Goal: Communication & Community: Answer question/provide support

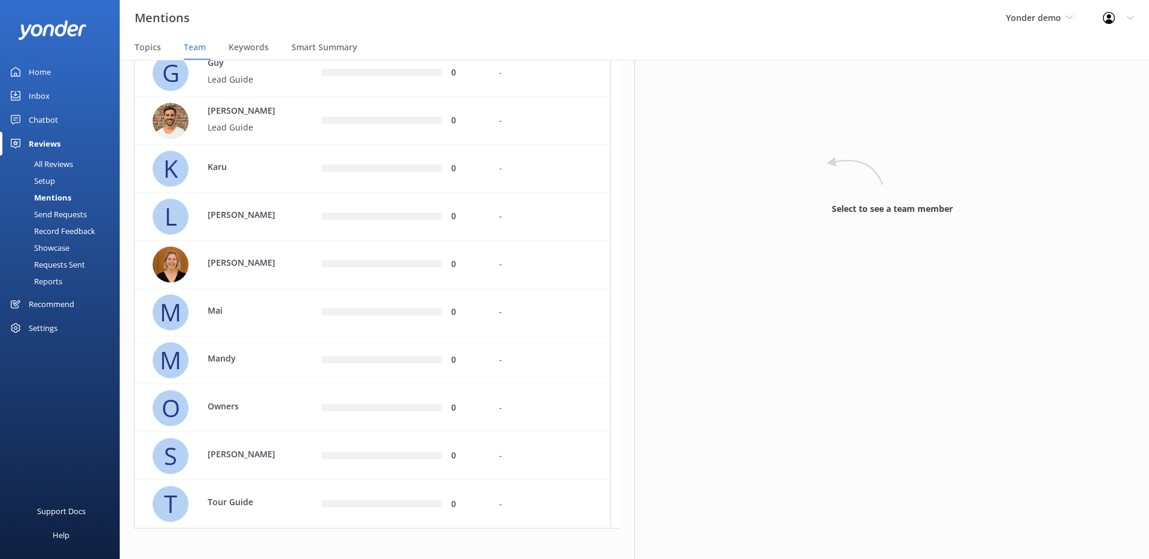
scroll to position [241, 0]
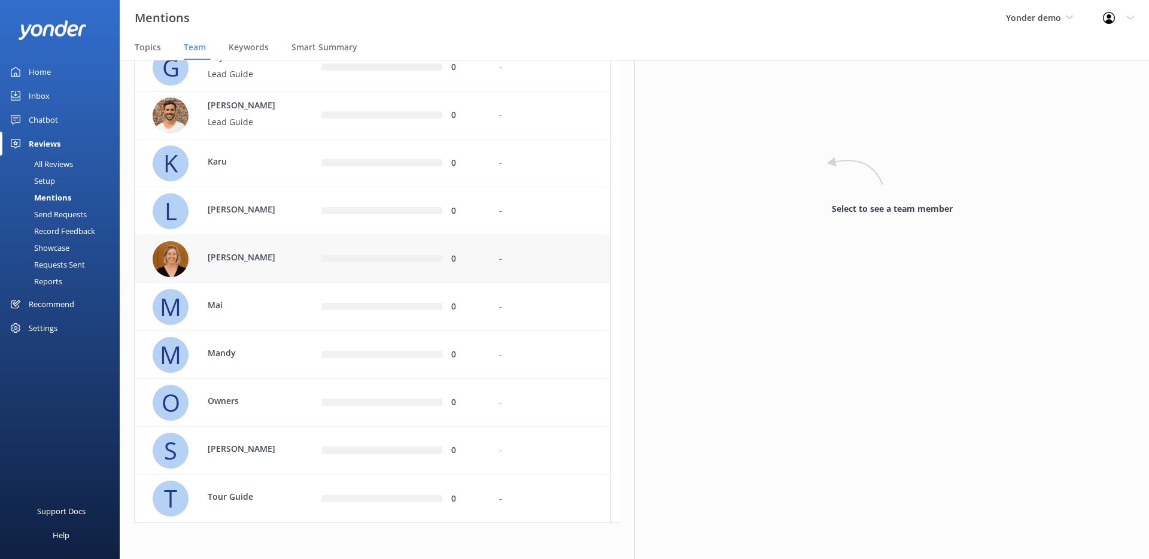
click at [248, 247] on div "Letitia" at bounding box center [228, 259] width 151 height 36
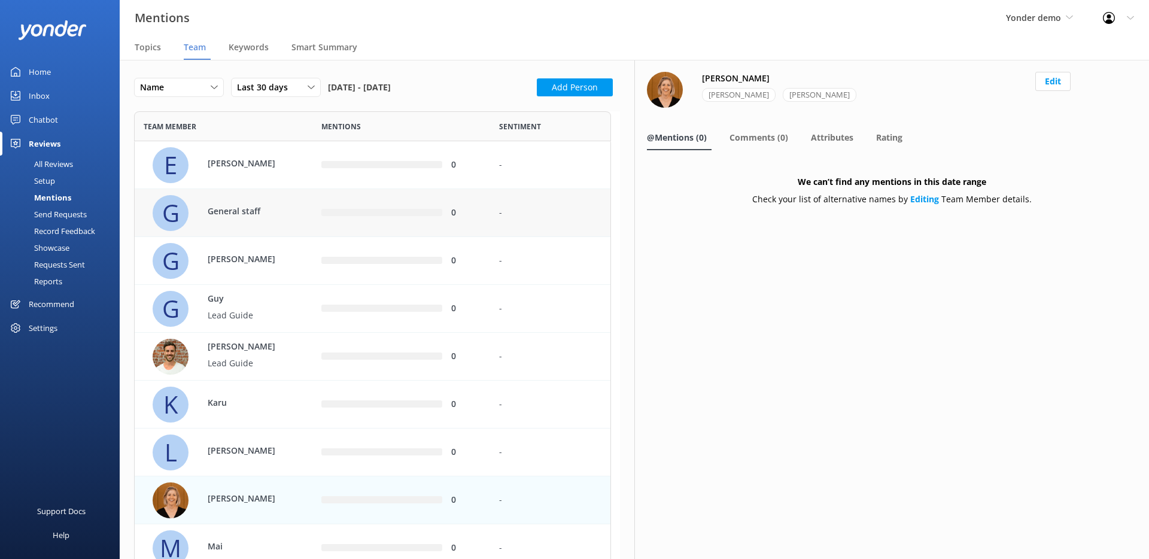
click at [248, 211] on p "General staff" at bounding box center [247, 211] width 78 height 13
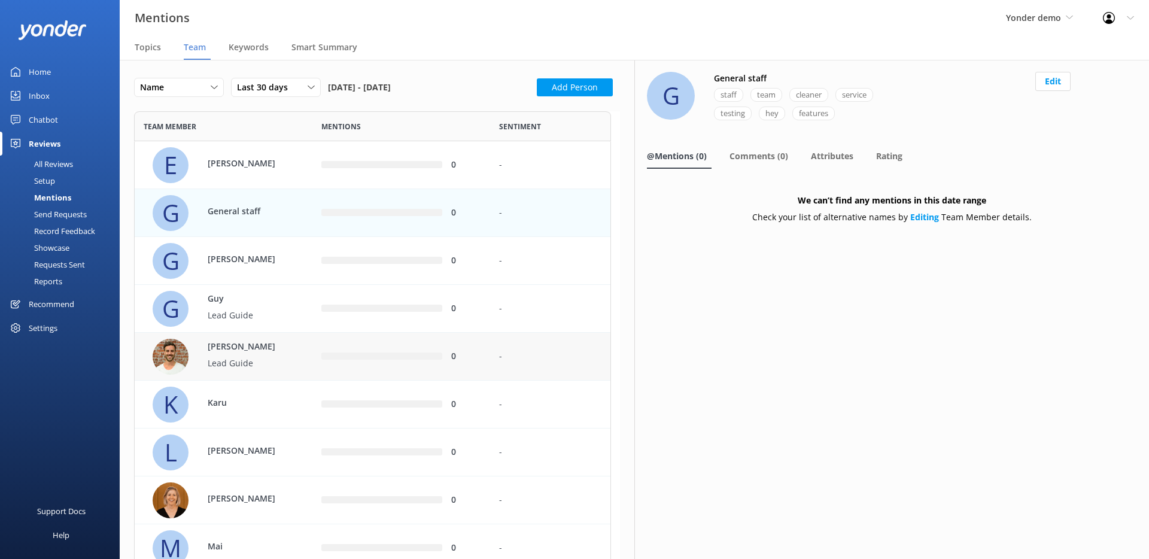
click at [232, 346] on p "James" at bounding box center [247, 347] width 78 height 13
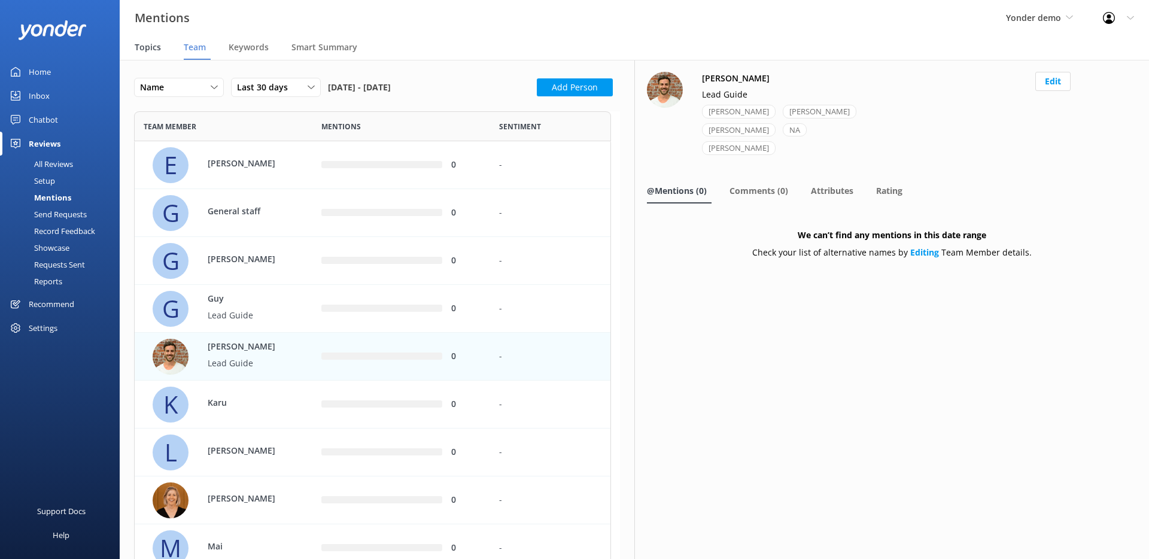
click at [135, 48] on span "Topics" at bounding box center [148, 47] width 26 height 12
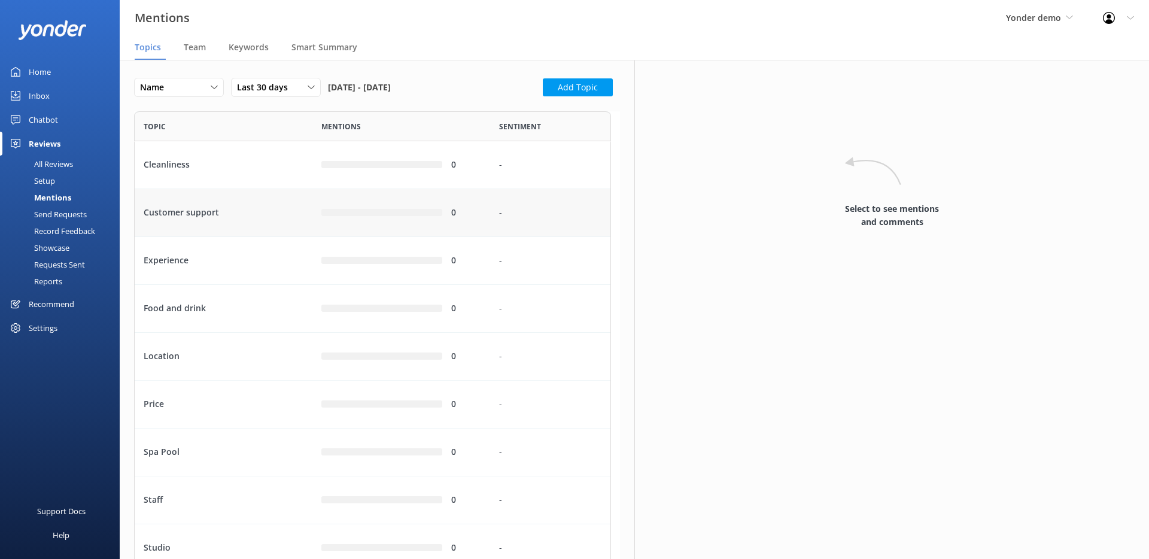
click at [219, 193] on div "Customer support" at bounding box center [224, 213] width 178 height 48
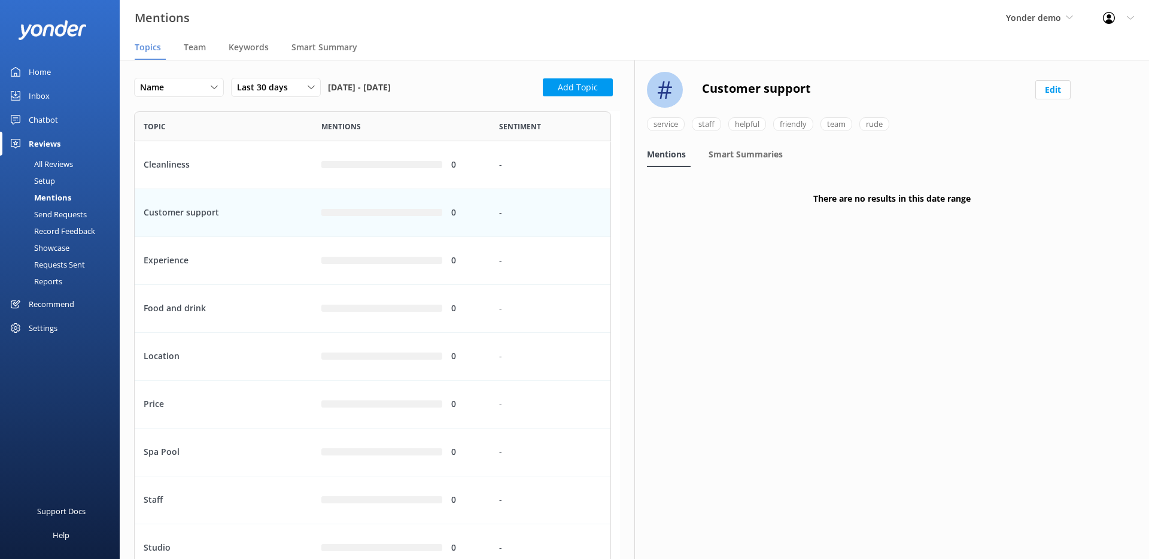
click at [54, 166] on div "All Reviews" at bounding box center [40, 164] width 66 height 17
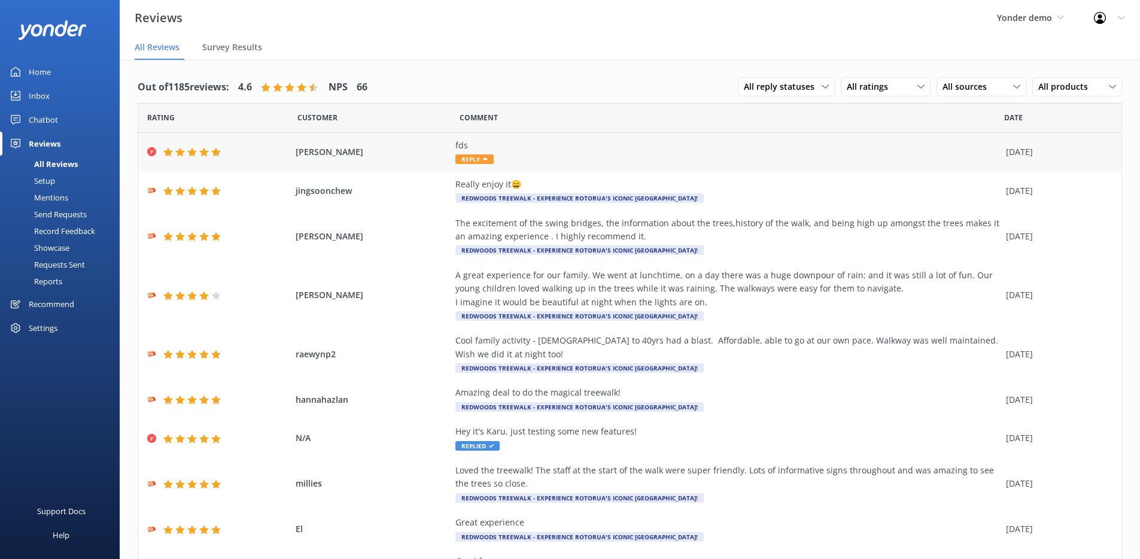
click at [272, 157] on div "Guy Gaz fds Reply 03 Feb 2025" at bounding box center [629, 152] width 983 height 39
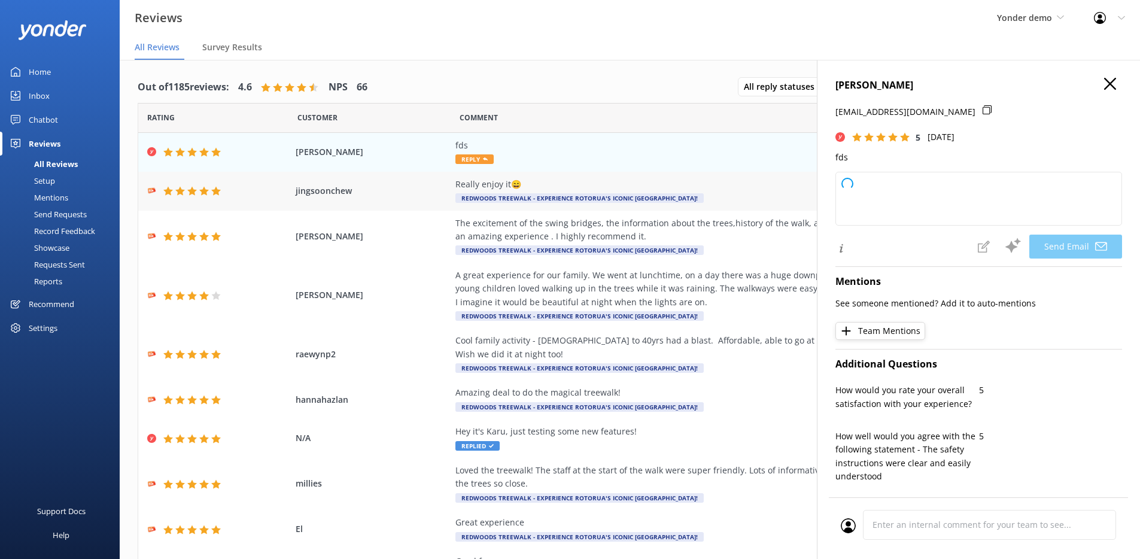
type textarea "Thank you so much for your 5-star rating, Guy! We appreciate your support. If y…"
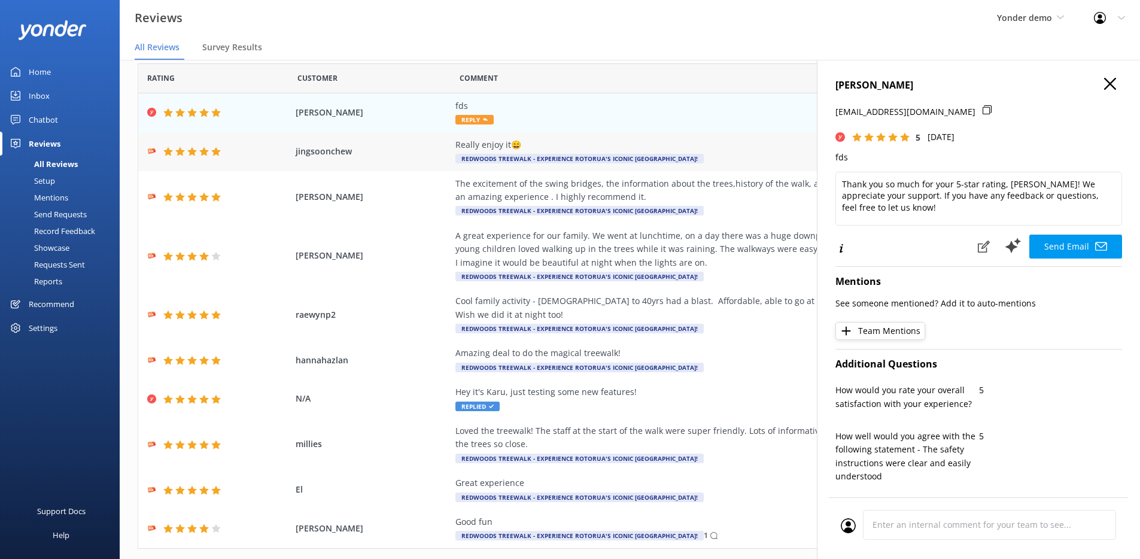
scroll to position [68, 0]
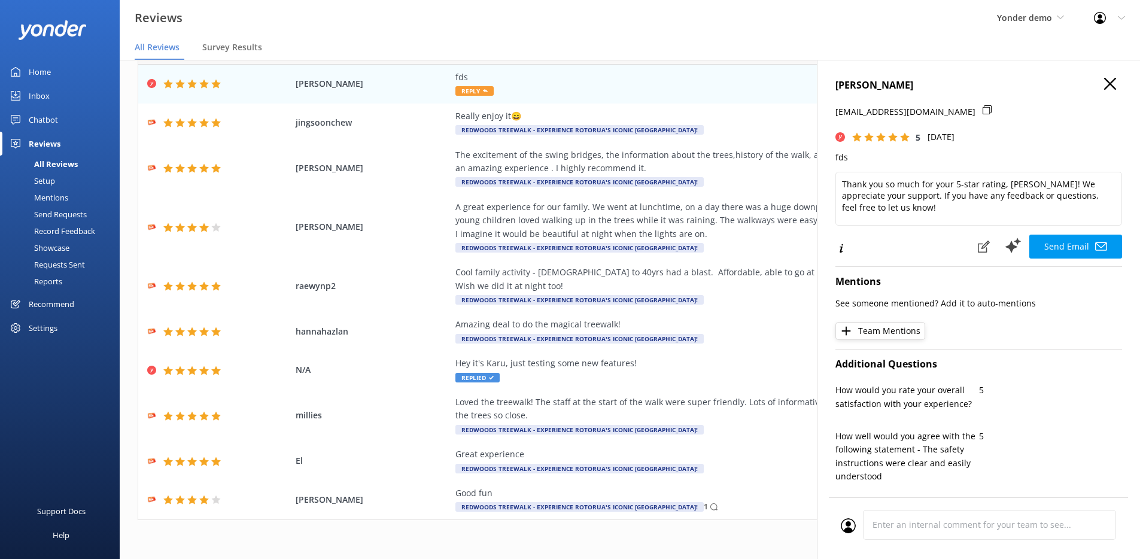
click at [1104, 86] on icon "button" at bounding box center [1110, 84] width 12 height 12
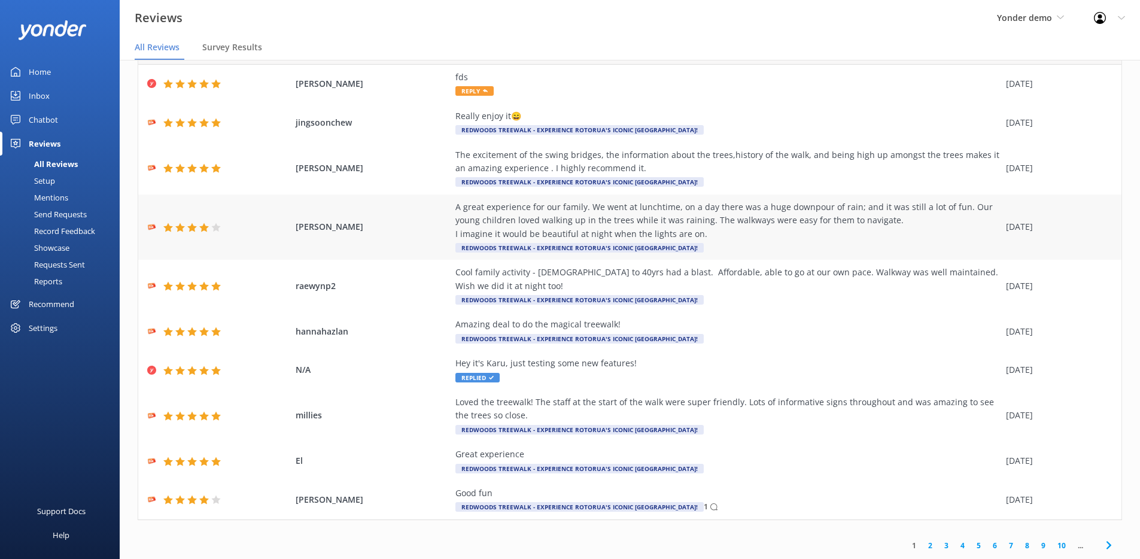
scroll to position [0, 0]
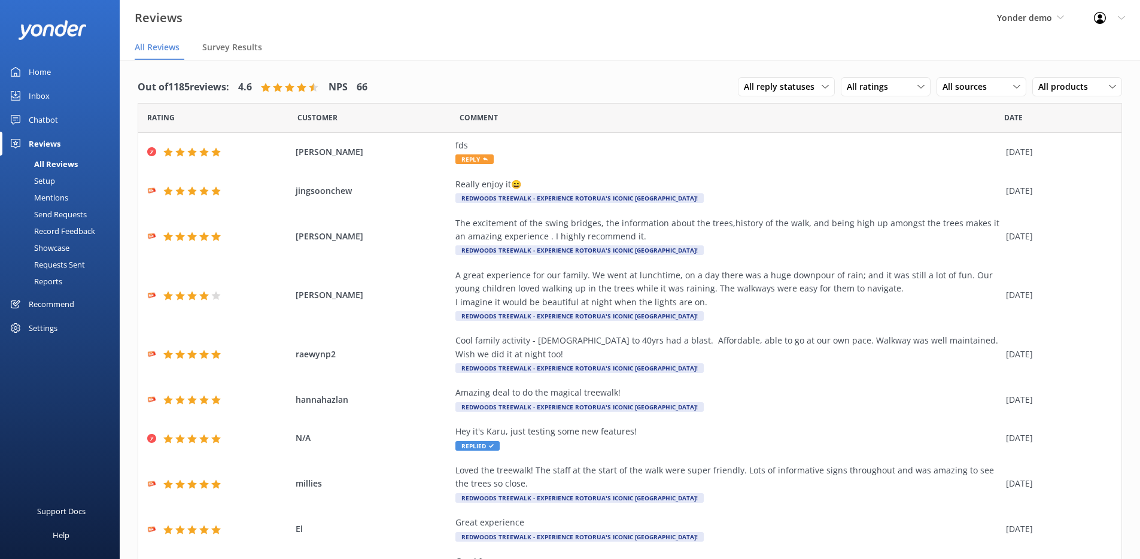
click at [1015, 25] on div "Yonder demo GoSkydive New Zealand Yonder Yonder demo Failed Account (Canyon) Lo…" at bounding box center [1030, 18] width 97 height 36
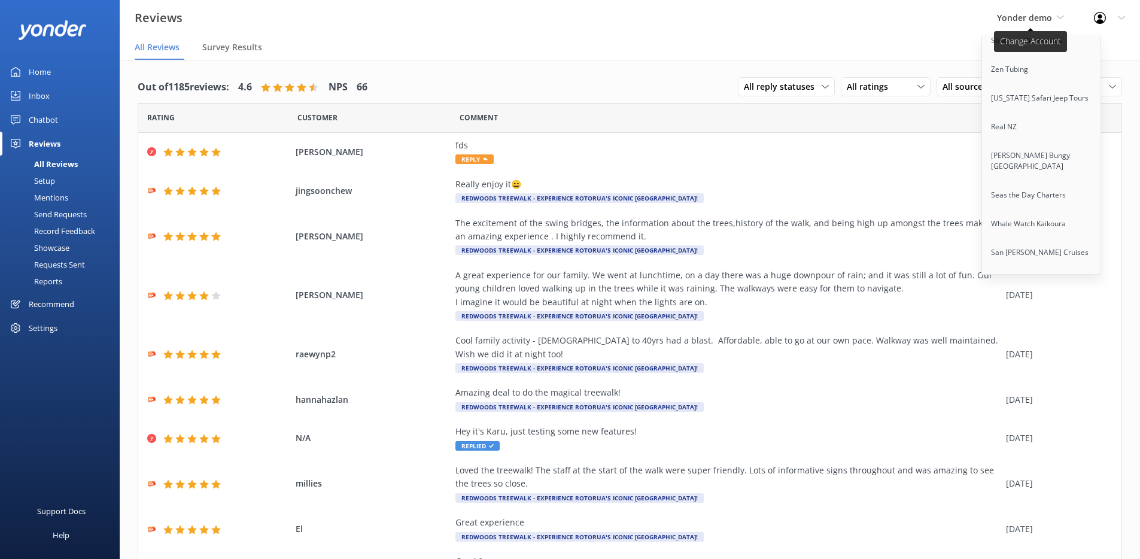
click at [1019, 20] on span "Yonder demo" at bounding box center [1024, 17] width 55 height 11
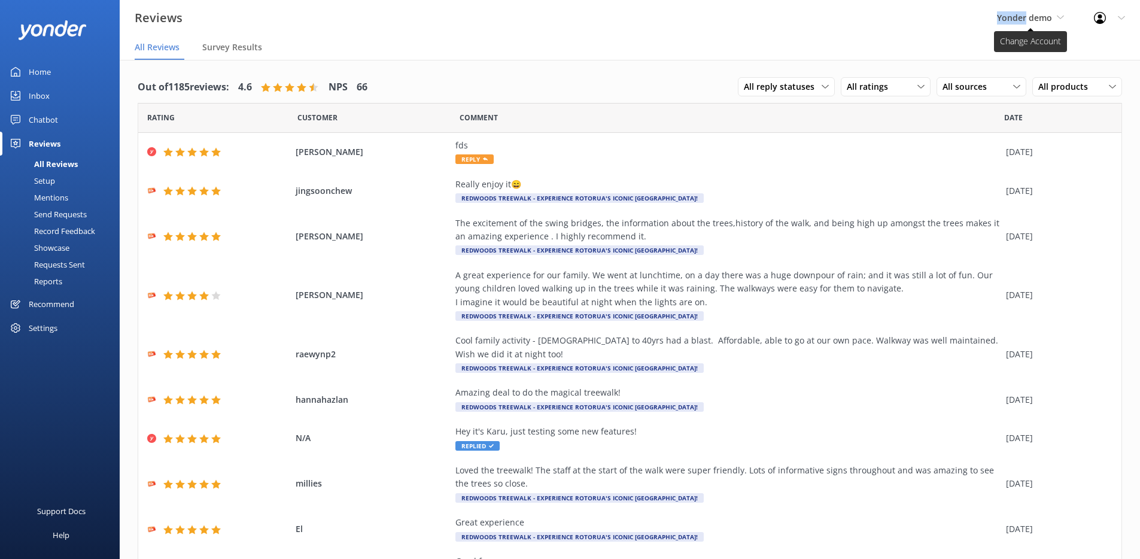
click at [1019, 20] on span "Yonder demo" at bounding box center [1024, 17] width 55 height 11
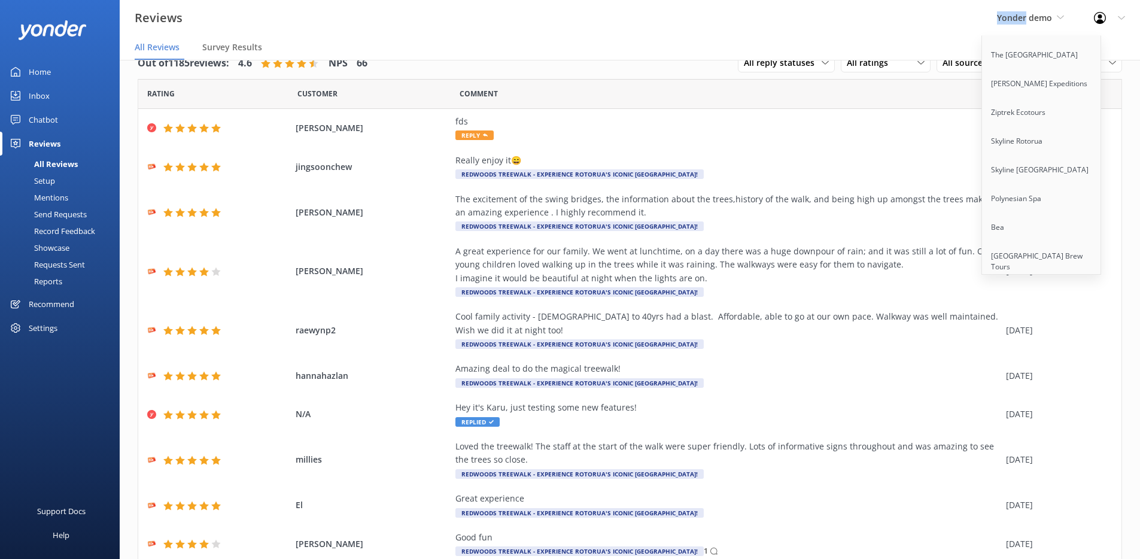
scroll to position [0, 0]
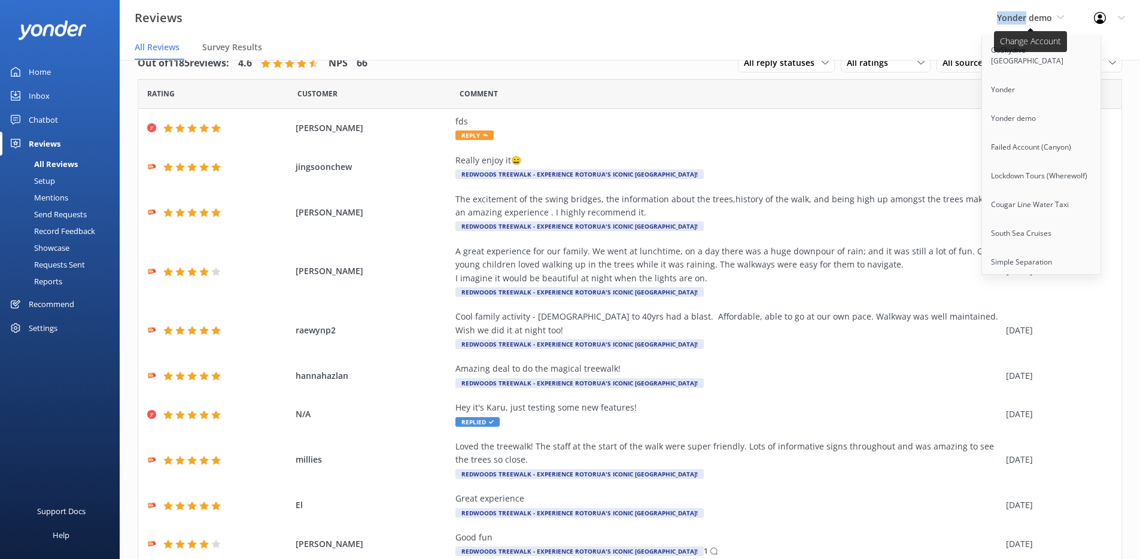
click at [1024, 18] on span "Yonder demo" at bounding box center [1024, 17] width 55 height 11
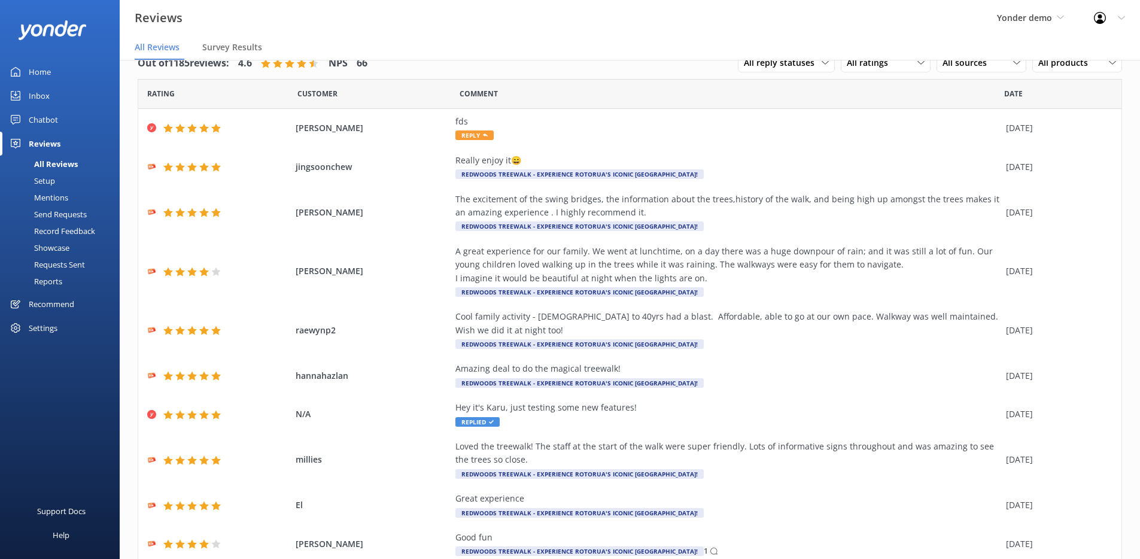
click at [914, 22] on div "Reviews Yonder demo GoSkydive New Zealand Yonder Yonder demo Failed Account (Ca…" at bounding box center [570, 18] width 1140 height 36
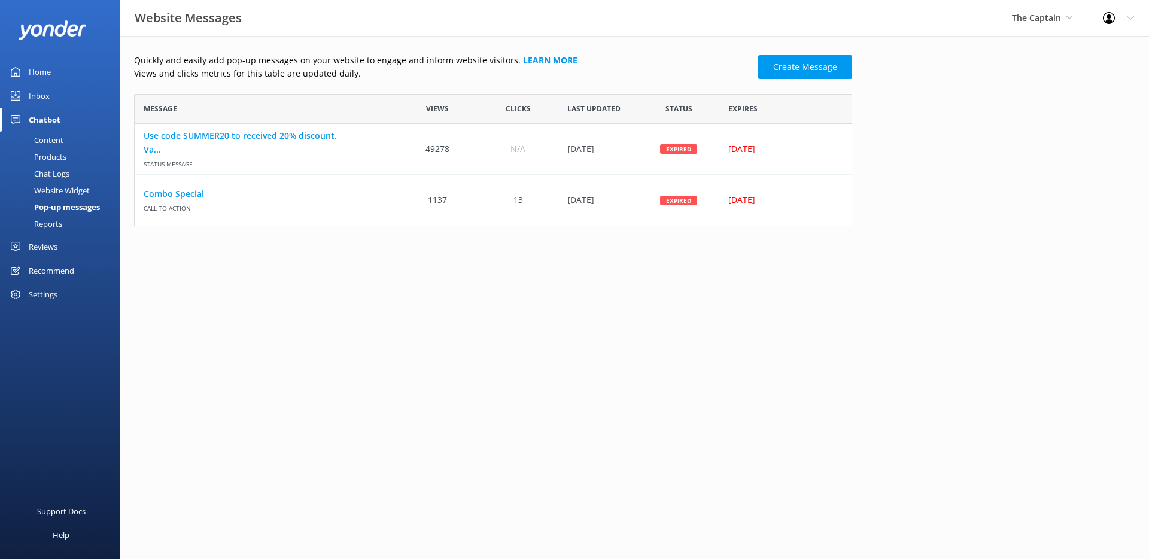
scroll to position [123, 709]
